Goal: Transaction & Acquisition: Purchase product/service

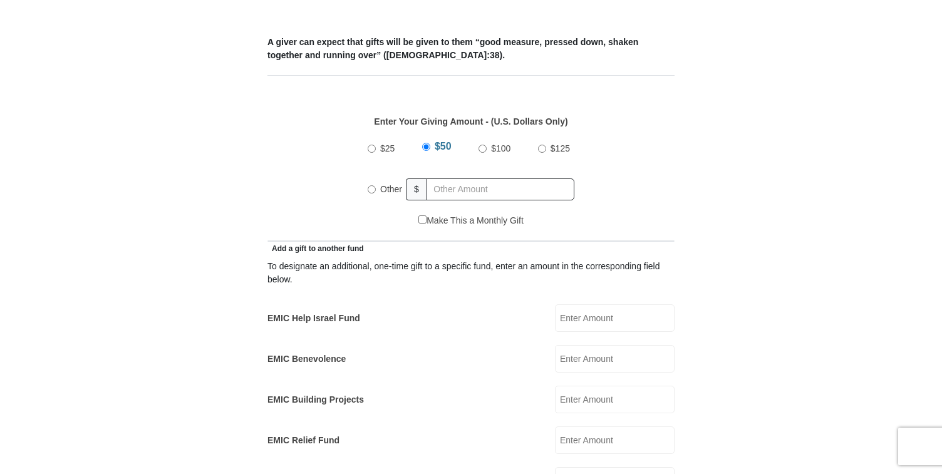
scroll to position [572, 0]
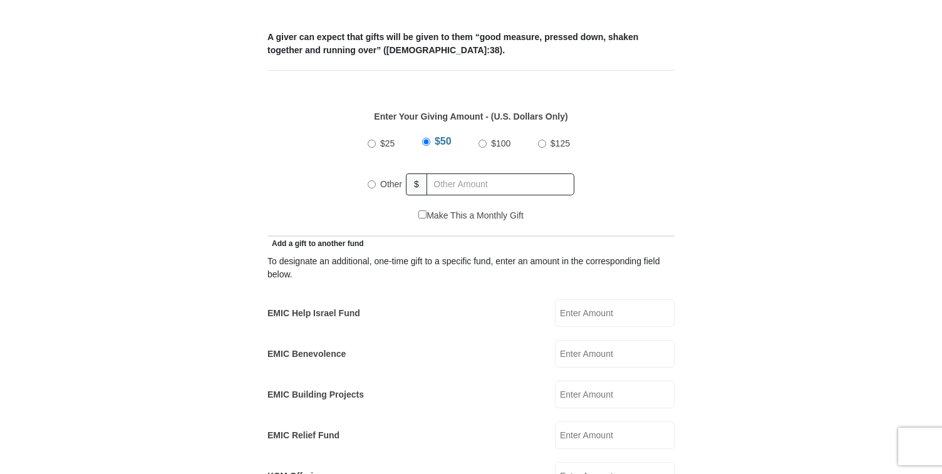
click at [376, 170] on label "Other" at bounding box center [391, 184] width 31 height 28
click at [376, 180] on input "Other" at bounding box center [372, 184] width 8 height 8
radio input "true"
type input "397.00"
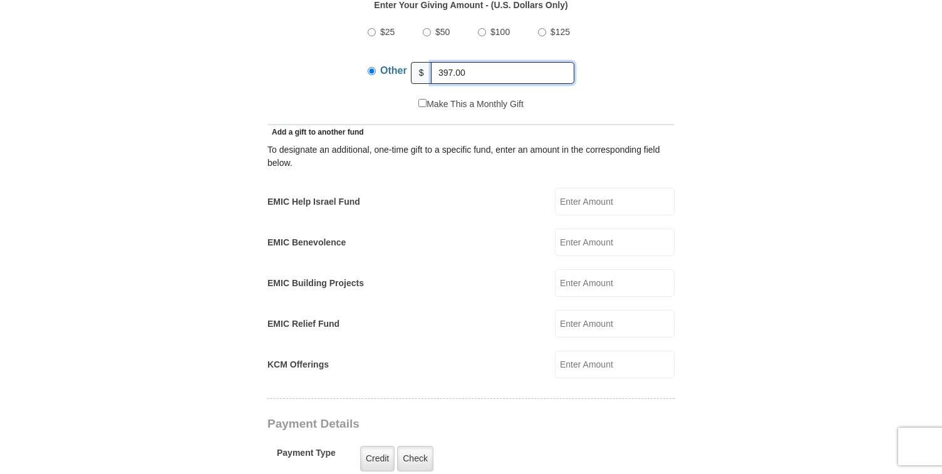
scroll to position [681, 0]
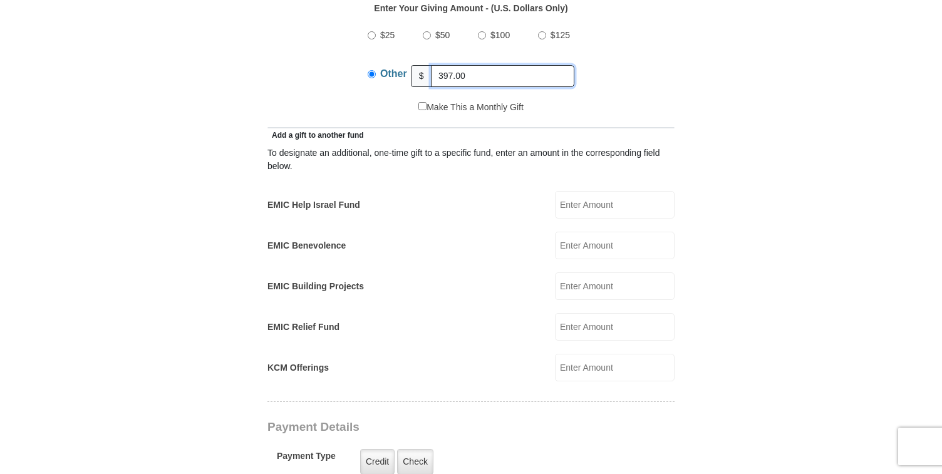
drag, startPoint x: 485, startPoint y: 60, endPoint x: 436, endPoint y: 57, distance: 49.0
click at [436, 65] on input "397.00" at bounding box center [502, 76] width 143 height 22
click at [601, 354] on input "KCM Offerings" at bounding box center [615, 368] width 120 height 28
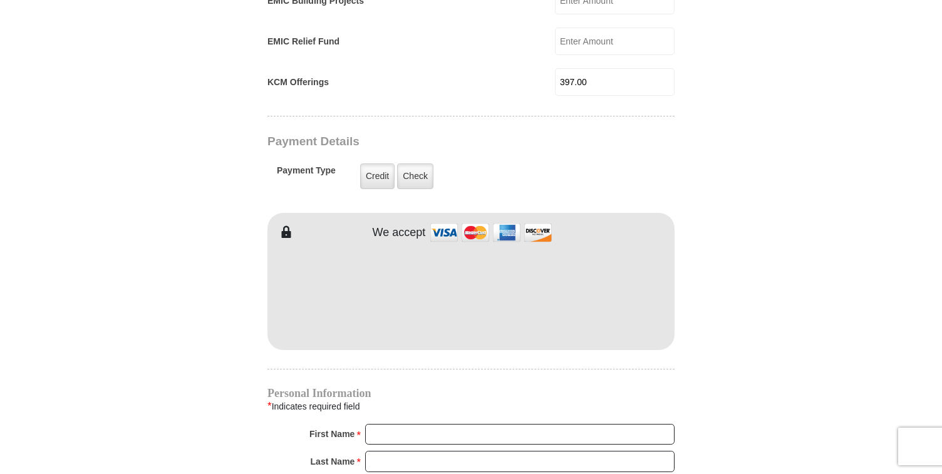
scroll to position [970, 0]
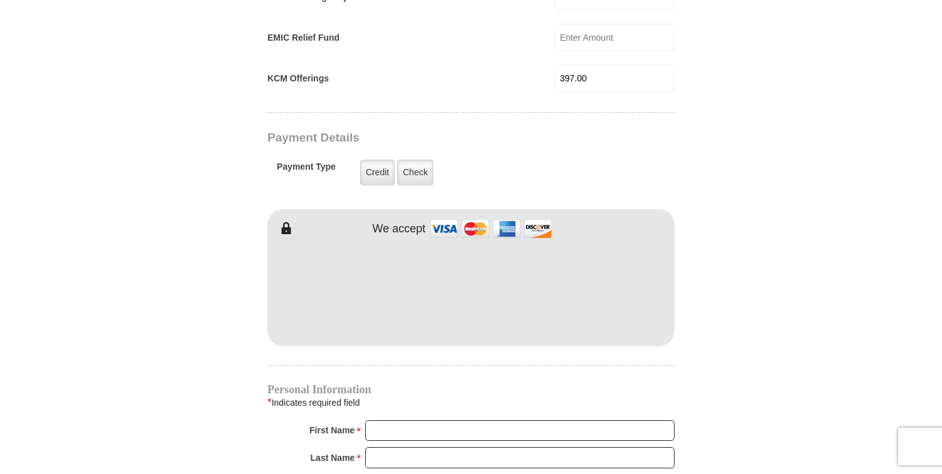
type input "397.00"
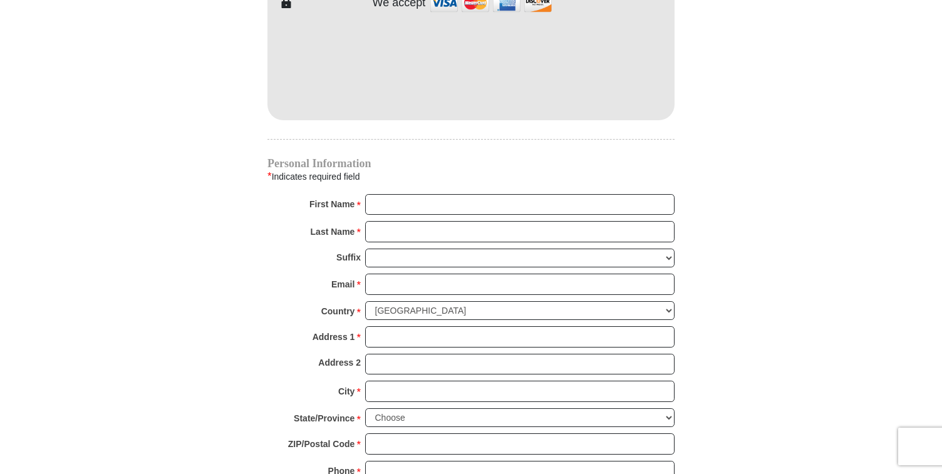
scroll to position [1198, 0]
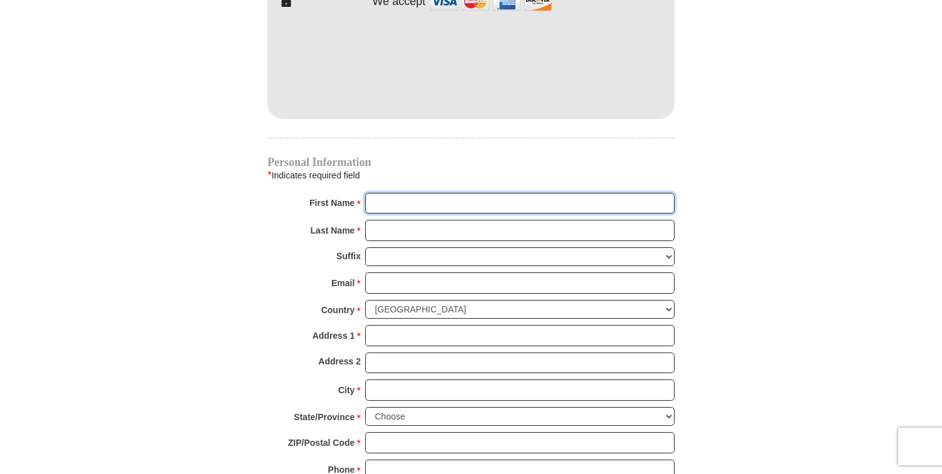
click at [428, 196] on input "First Name *" at bounding box center [519, 203] width 309 height 21
type input "[PERSON_NAME]"
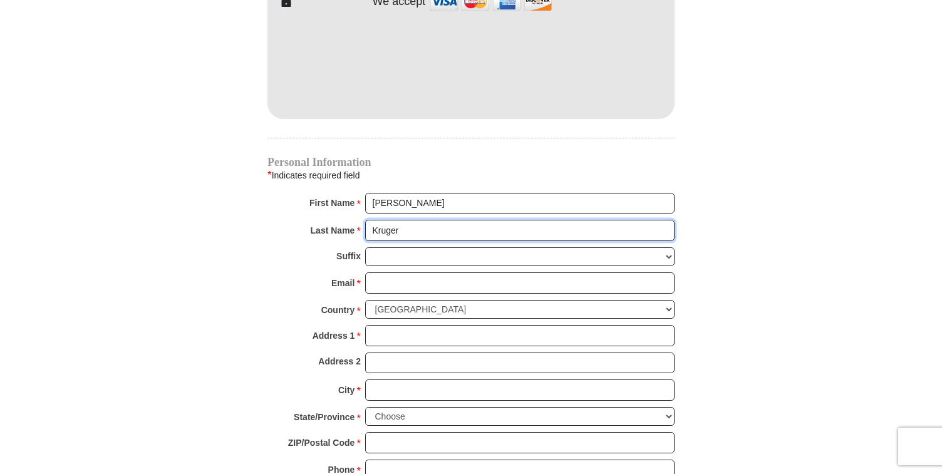
type input "Kruger"
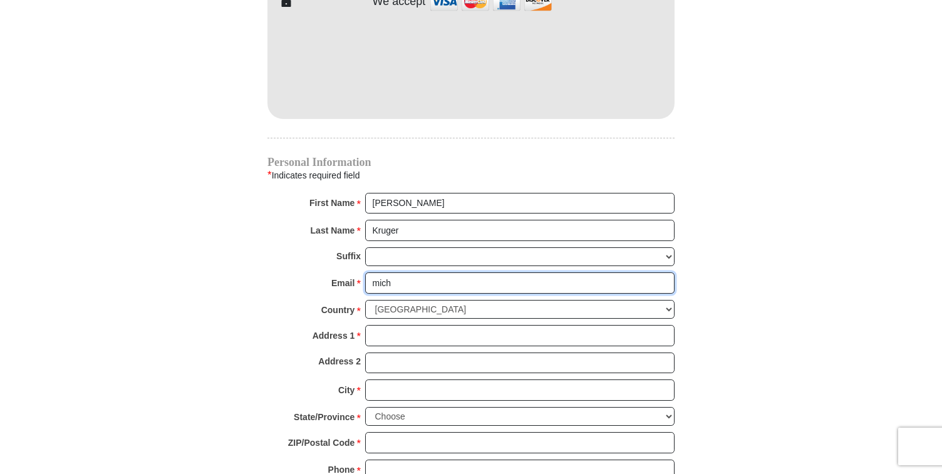
type input "[PERSON_NAME][EMAIL_ADDRESS][DOMAIN_NAME]"
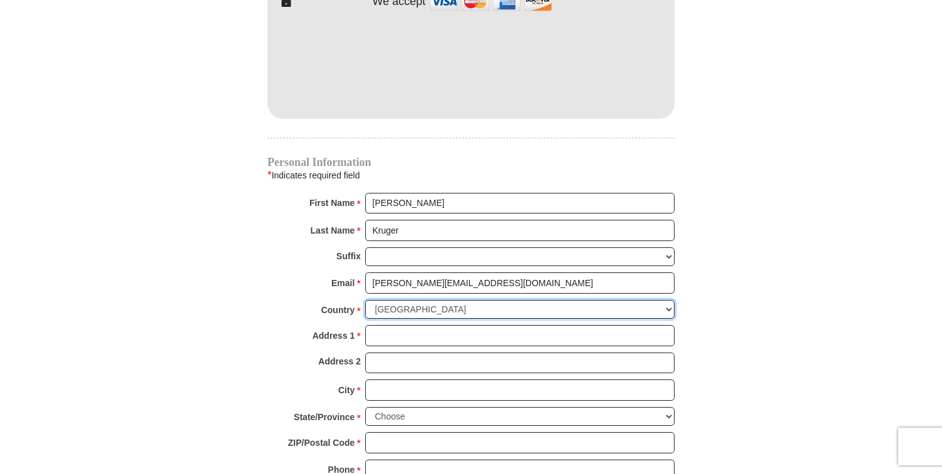
select select "AE"
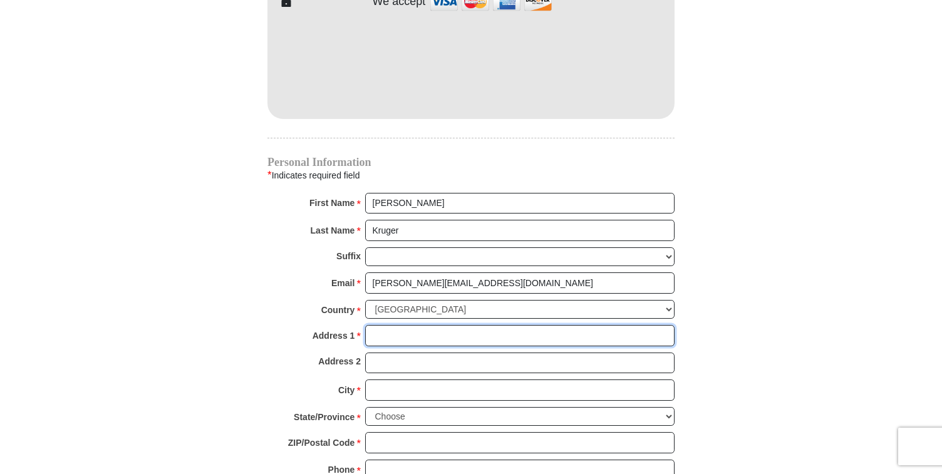
type input "PO Box 454637"
type input "[GEOGRAPHIC_DATA]"
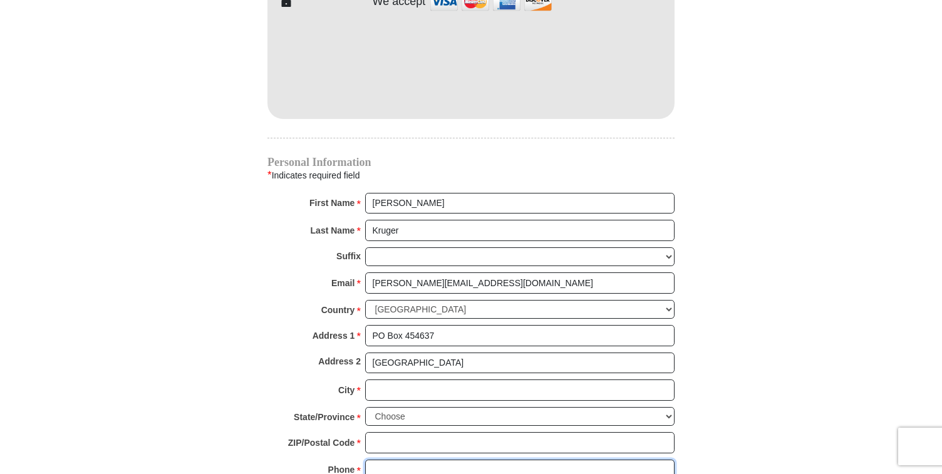
type input "0524293272"
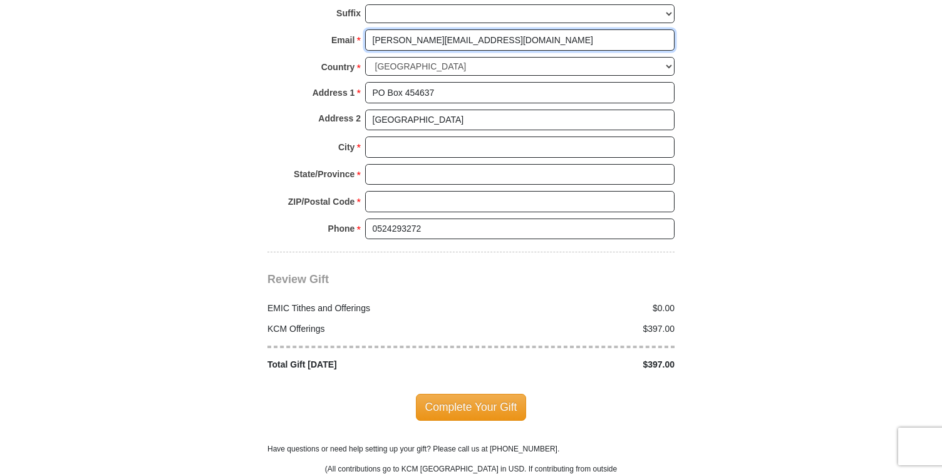
scroll to position [1451, 0]
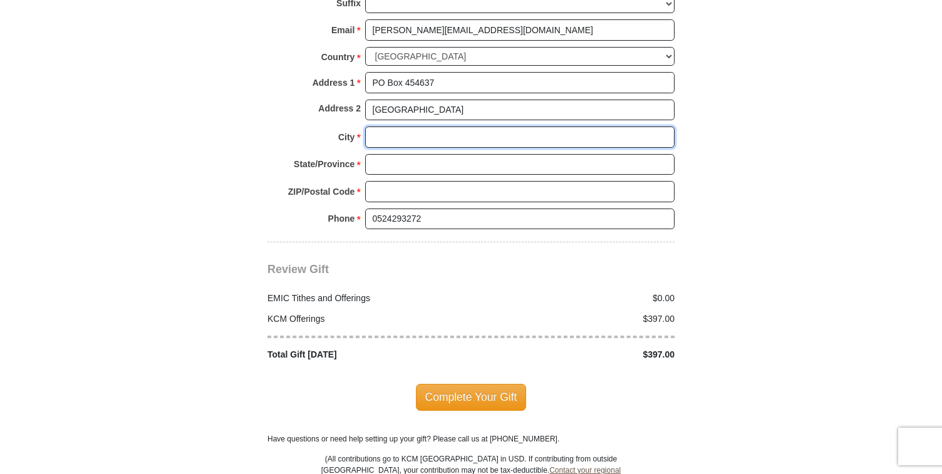
click at [464, 127] on input "City *" at bounding box center [519, 137] width 309 height 21
type input "[GEOGRAPHIC_DATA]"
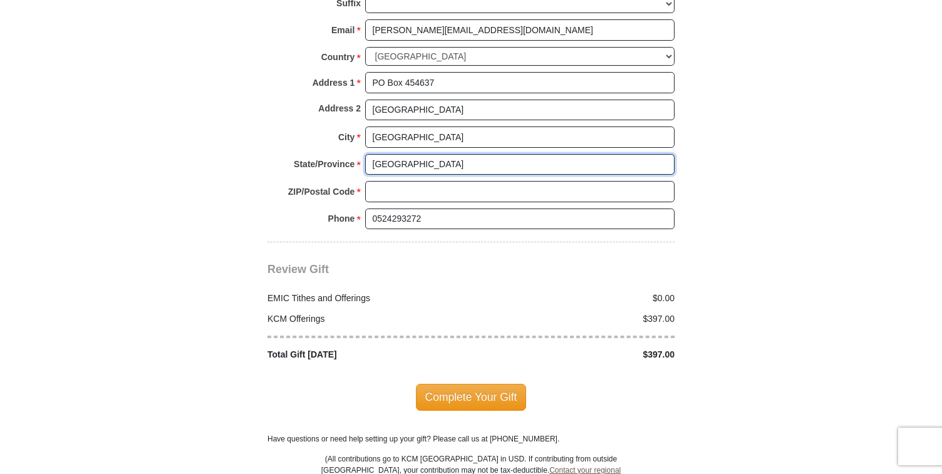
type input "[GEOGRAPHIC_DATA]"
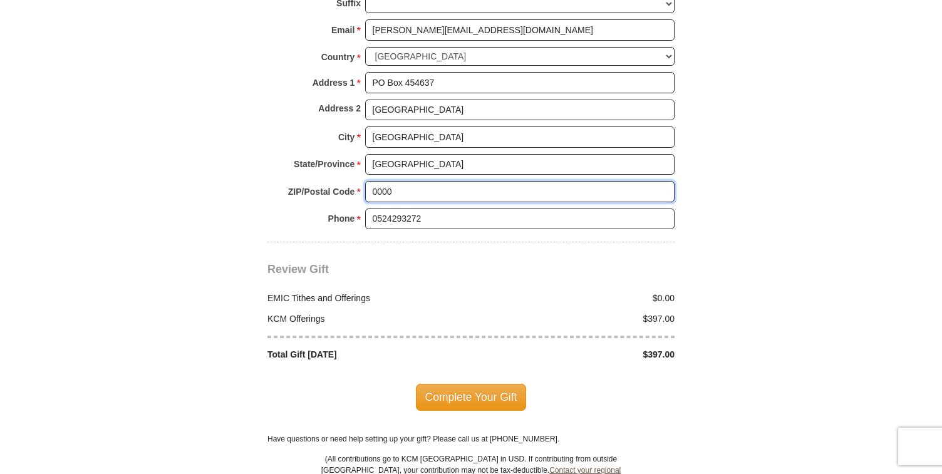
type input "0000"
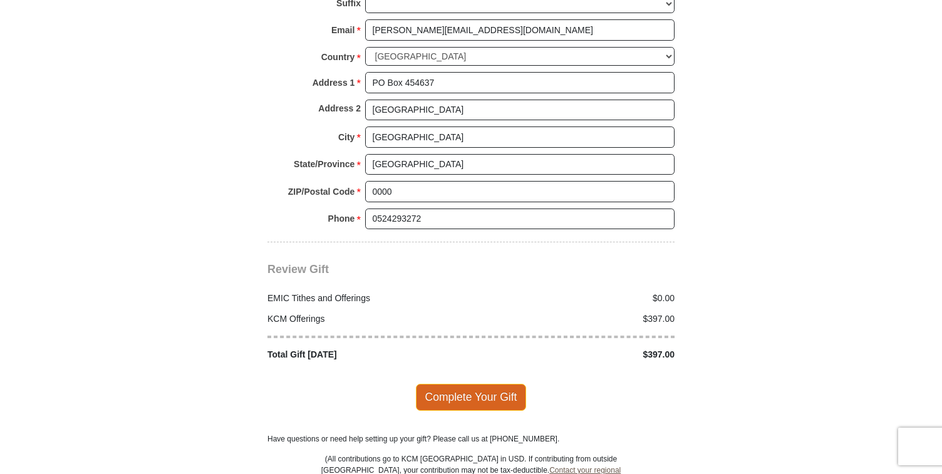
click at [468, 384] on span "Complete Your Gift" at bounding box center [471, 397] width 111 height 26
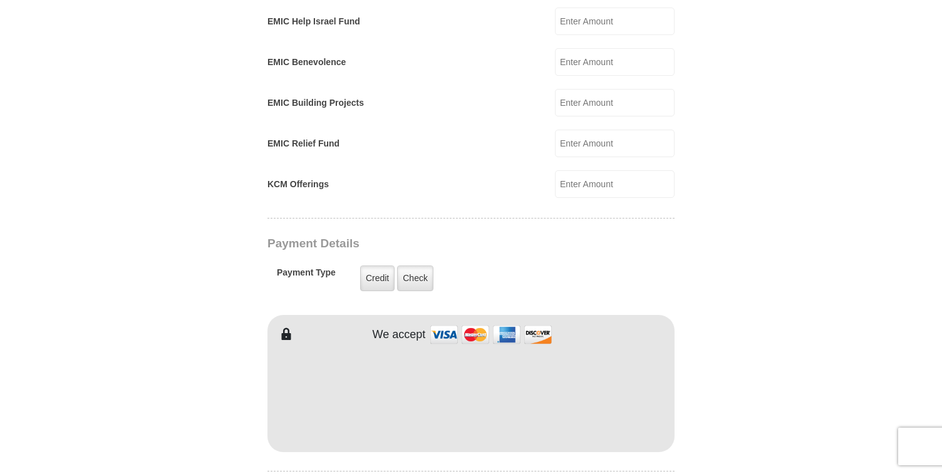
scroll to position [918, 0]
